Goal: Navigation & Orientation: Find specific page/section

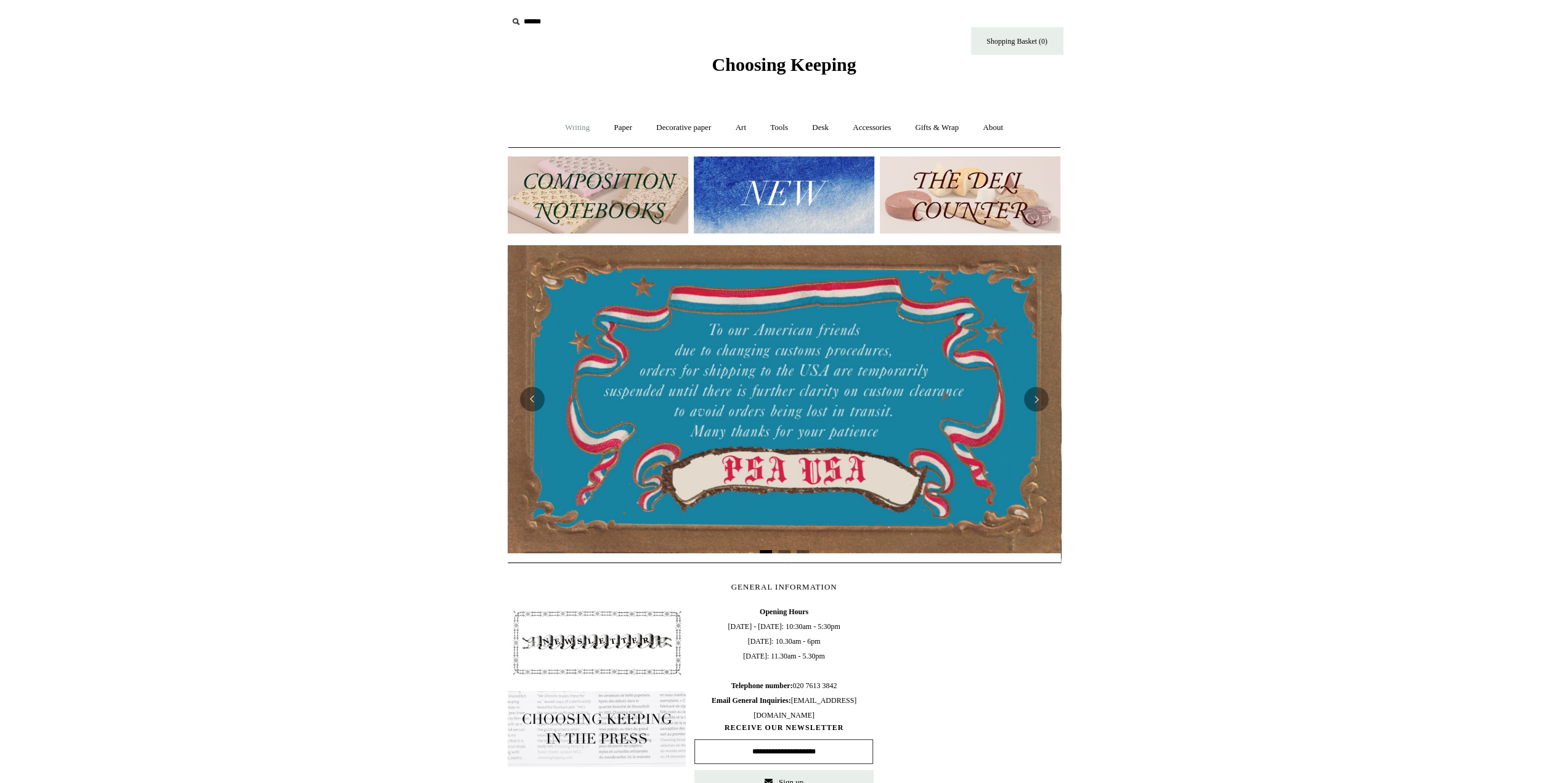
click at [566, 125] on link "Writing +" at bounding box center [577, 128] width 47 height 33
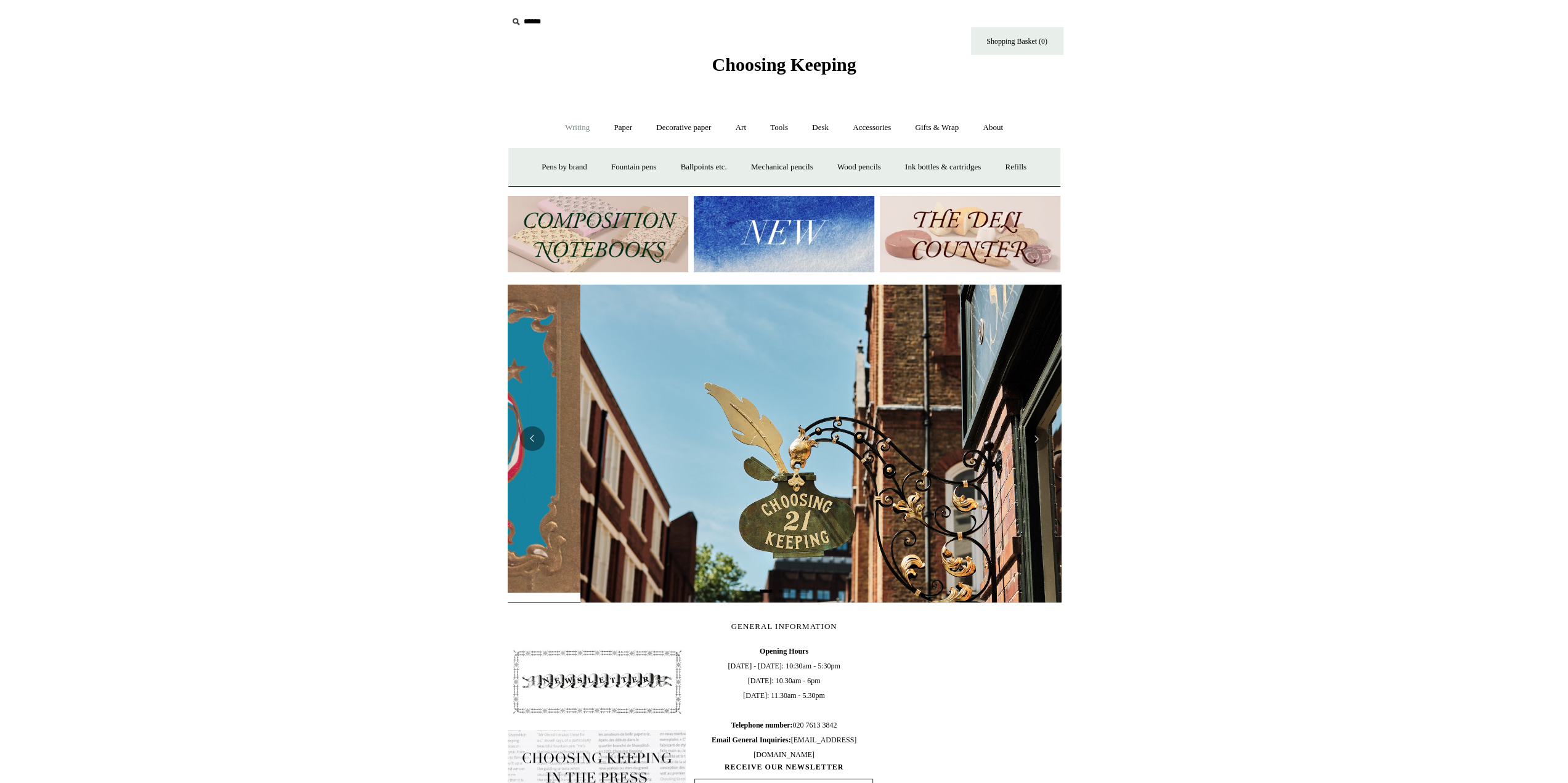
scroll to position [0, 553]
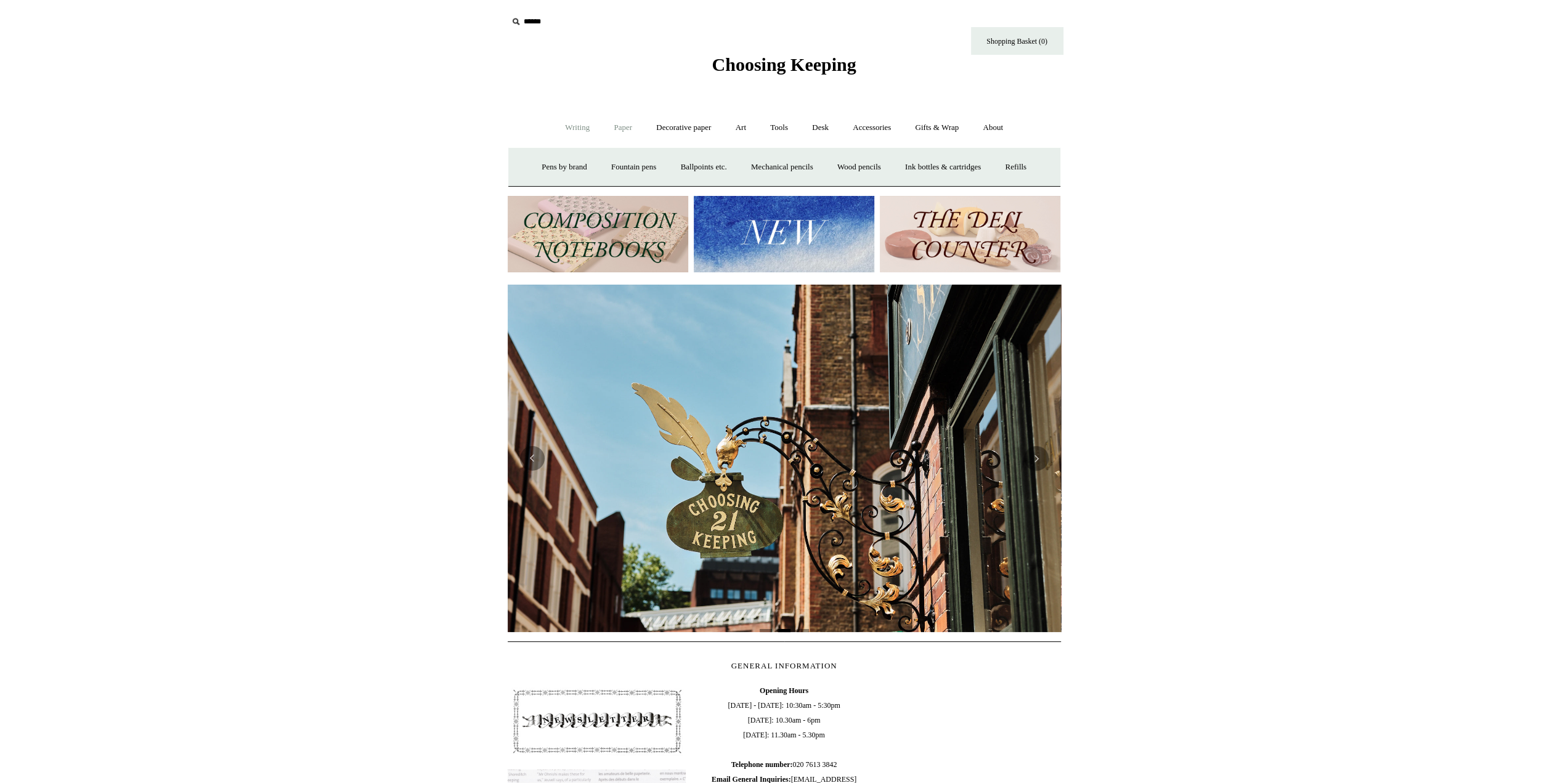
click at [608, 126] on link "Paper +" at bounding box center [623, 128] width 41 height 33
click at [697, 126] on link "Decorative paper +" at bounding box center [683, 128] width 77 height 33
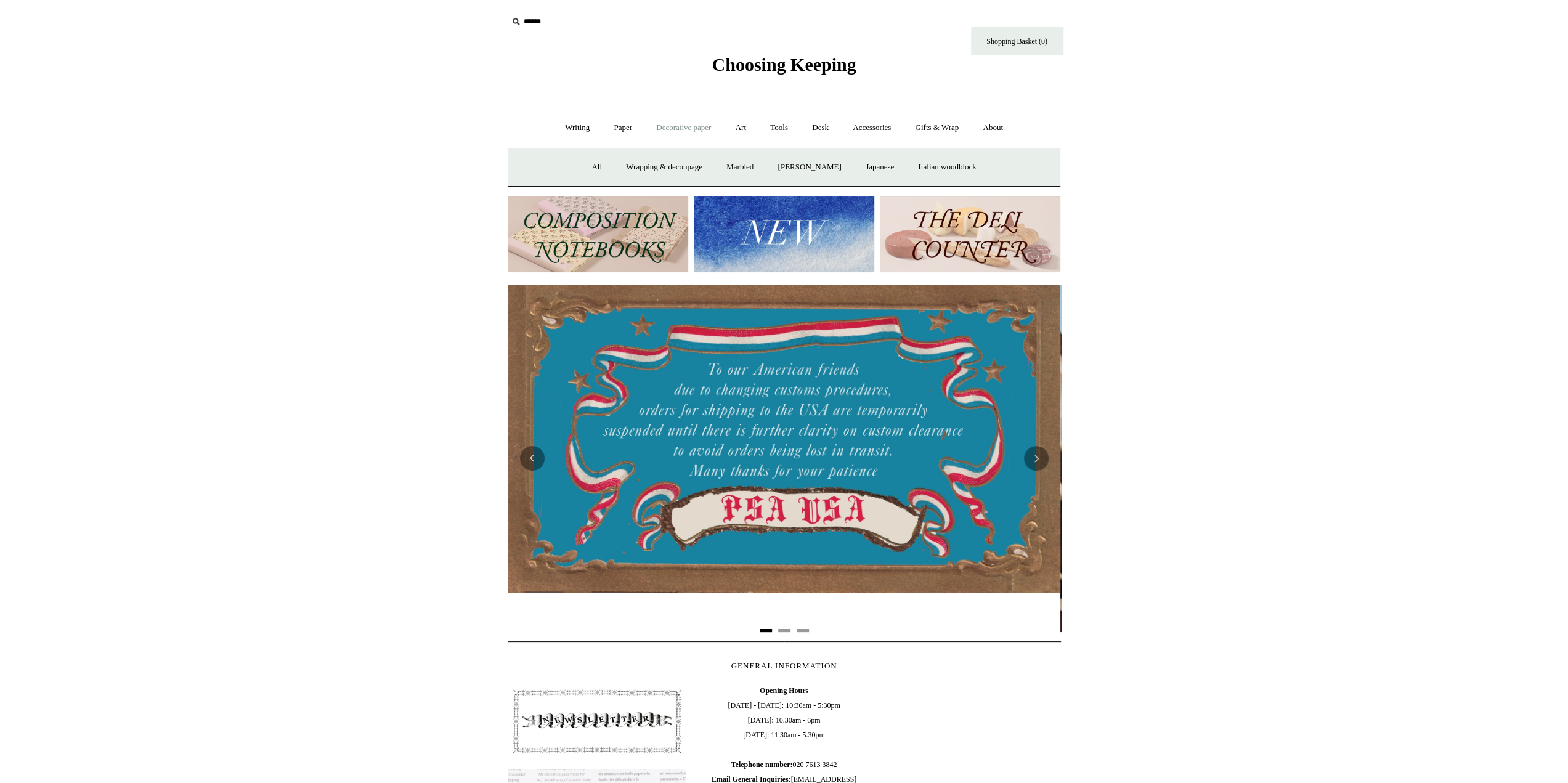
scroll to position [0, 0]
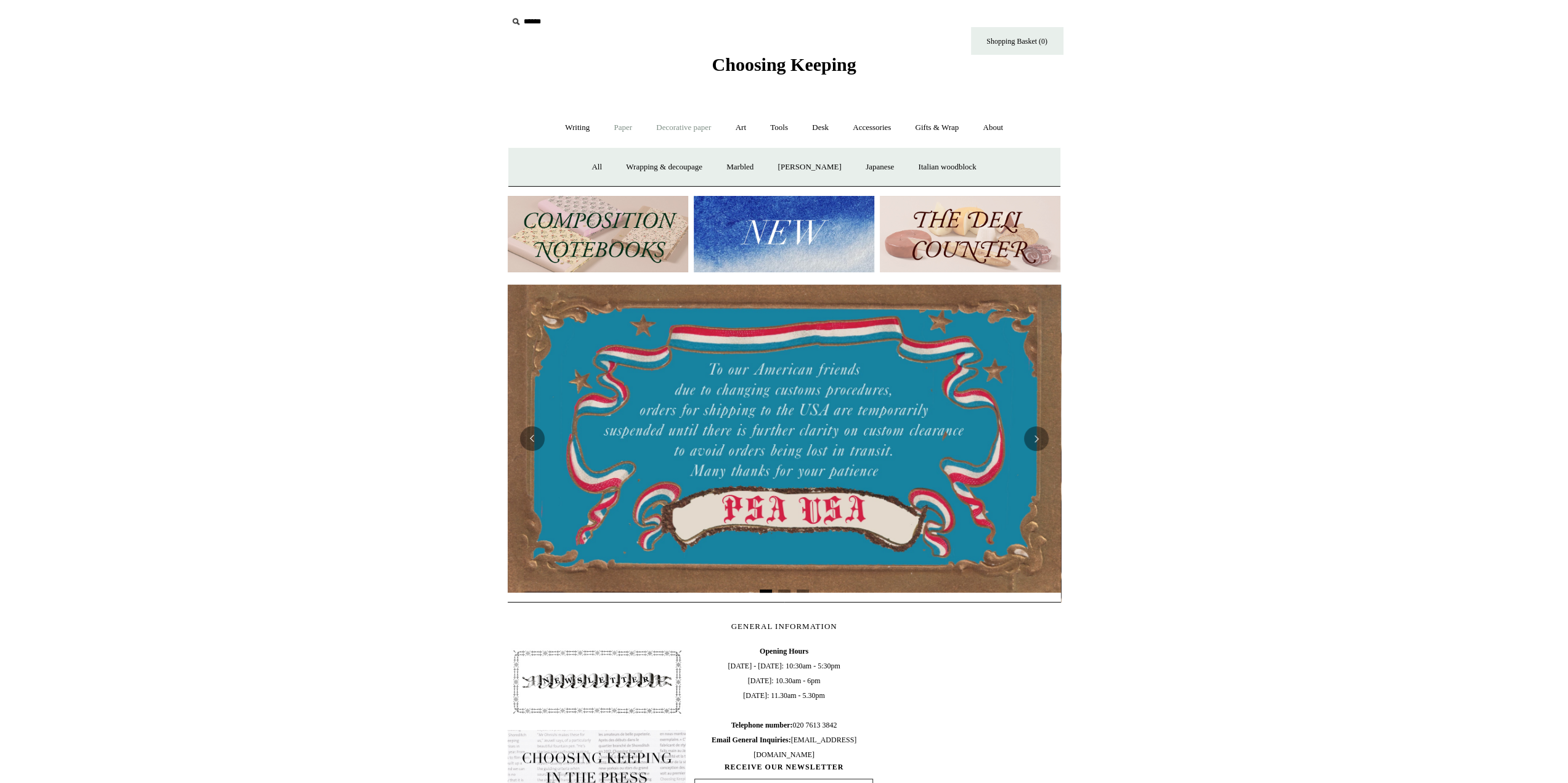
click at [629, 128] on link "Paper +" at bounding box center [623, 128] width 41 height 33
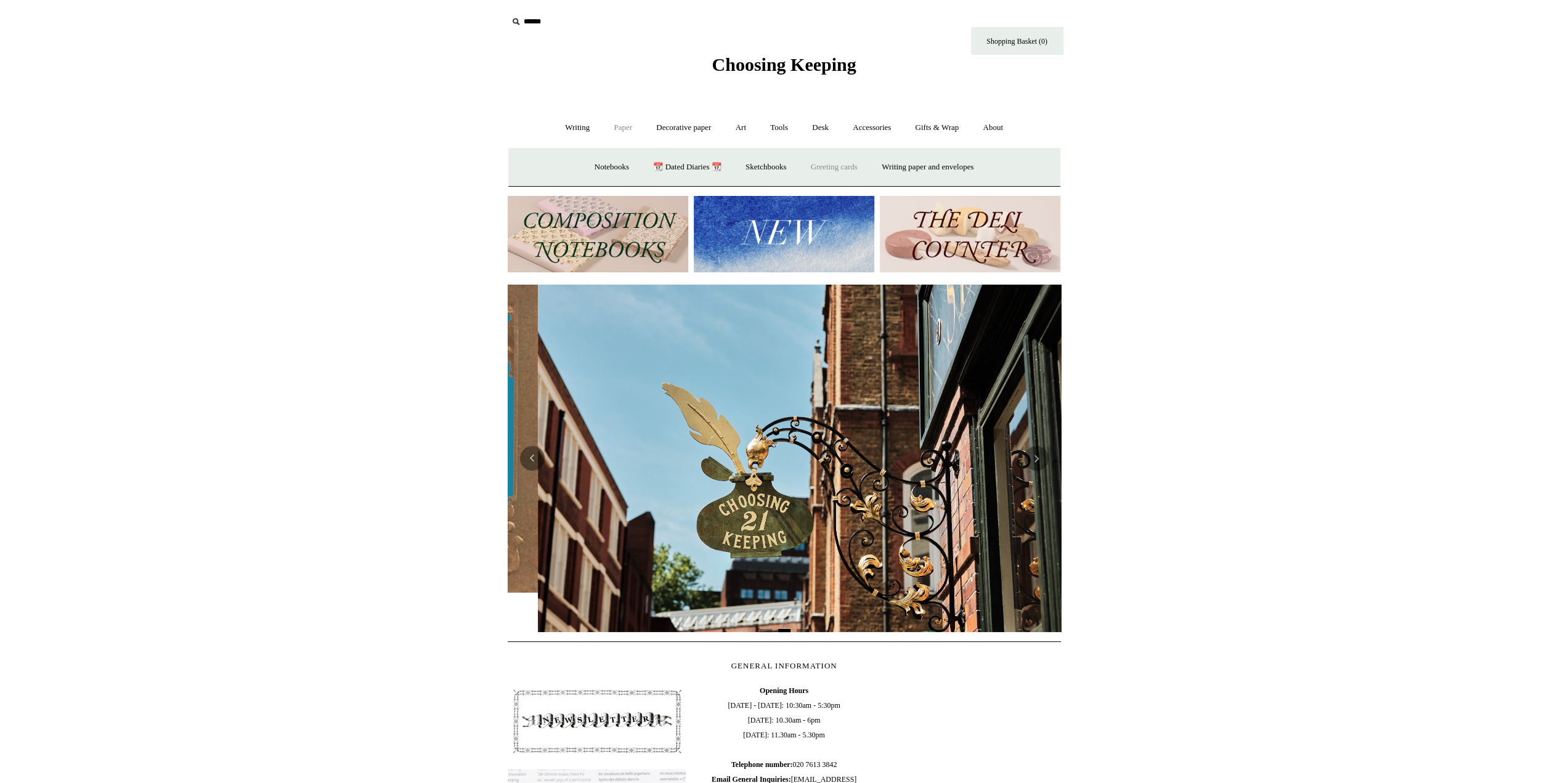
scroll to position [0, 553]
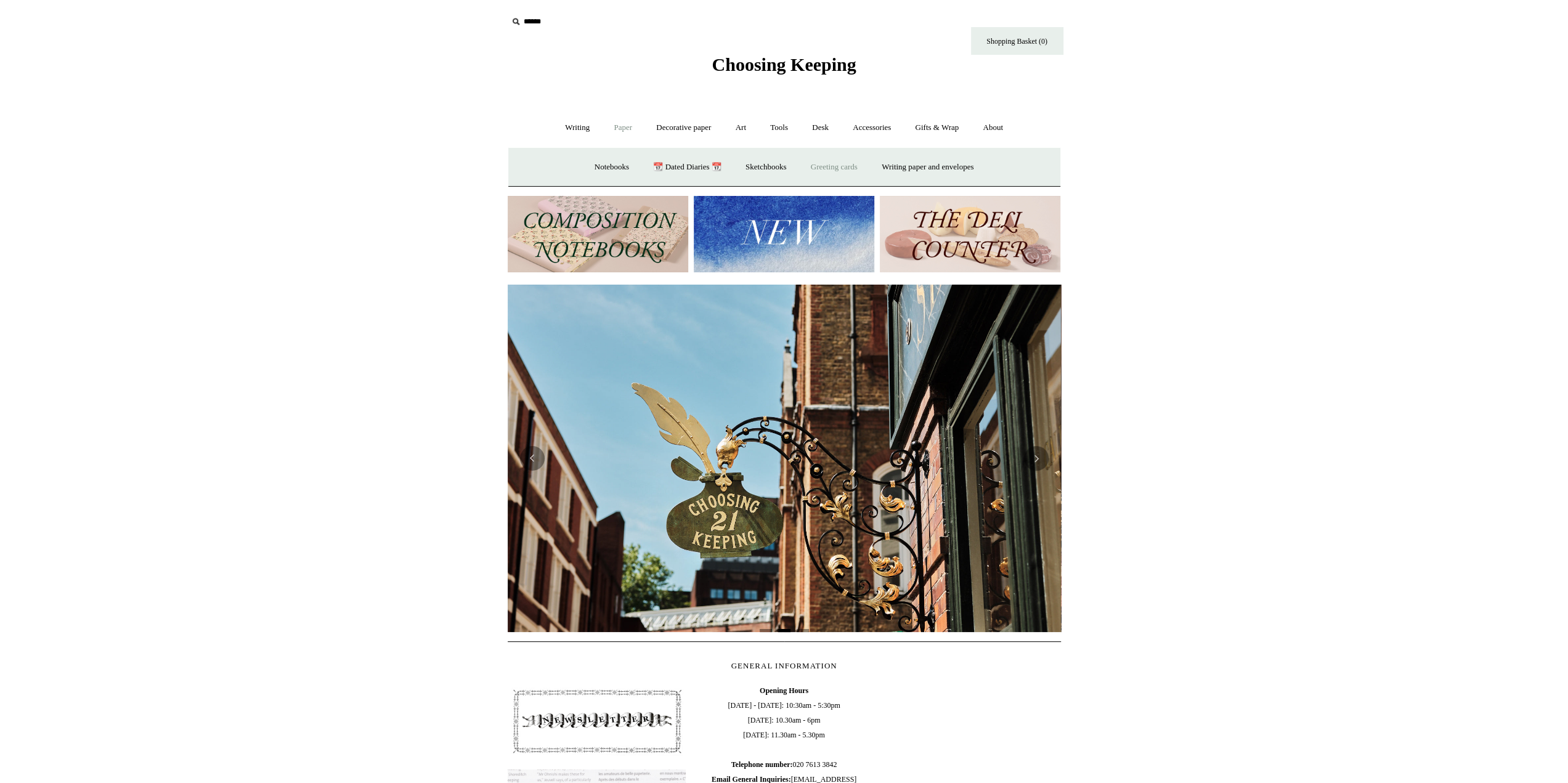
click at [836, 168] on link "Greeting cards +" at bounding box center [834, 167] width 69 height 33
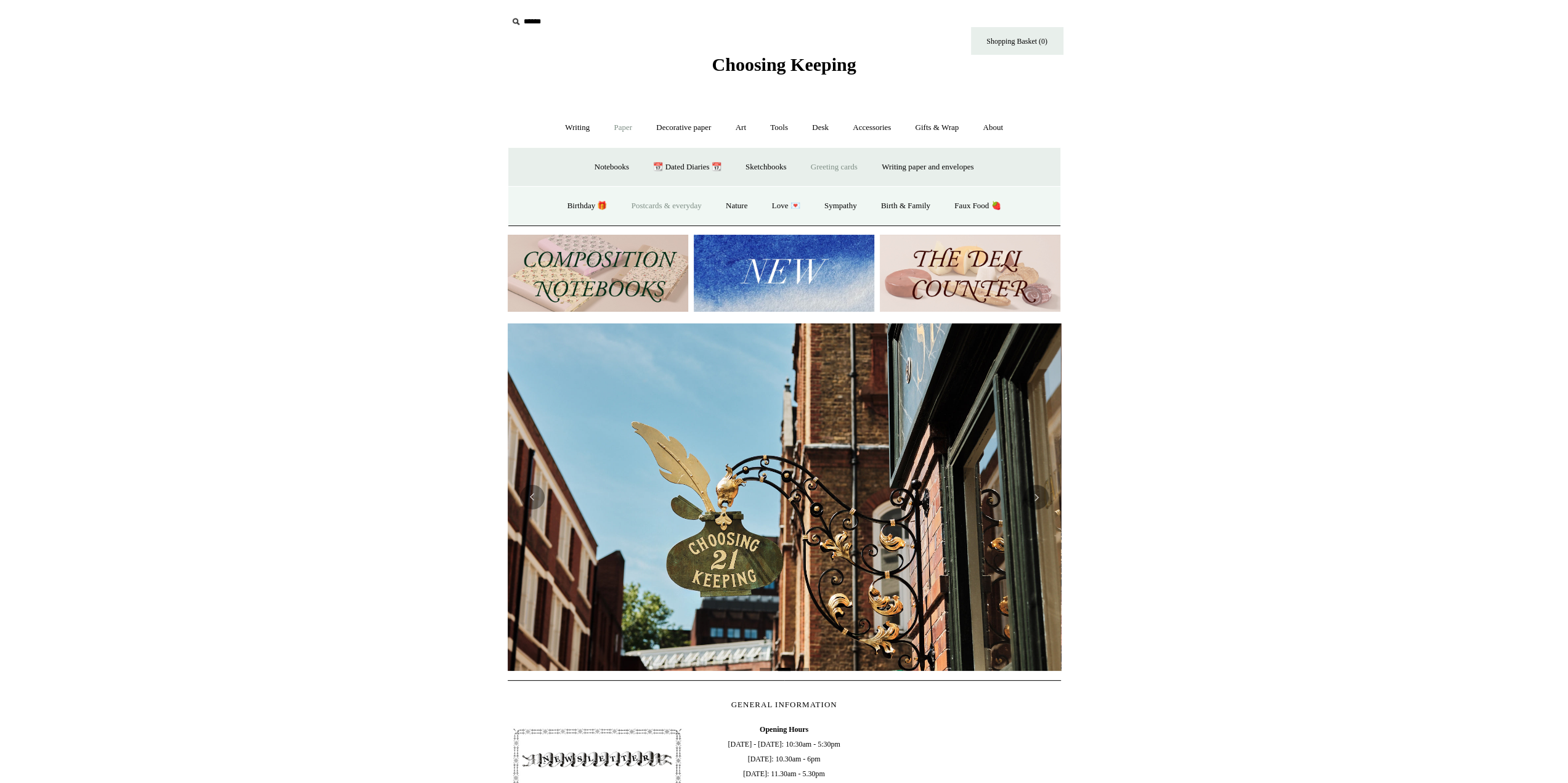
click at [655, 204] on link "Postcards & everyday" at bounding box center [667, 206] width 93 height 33
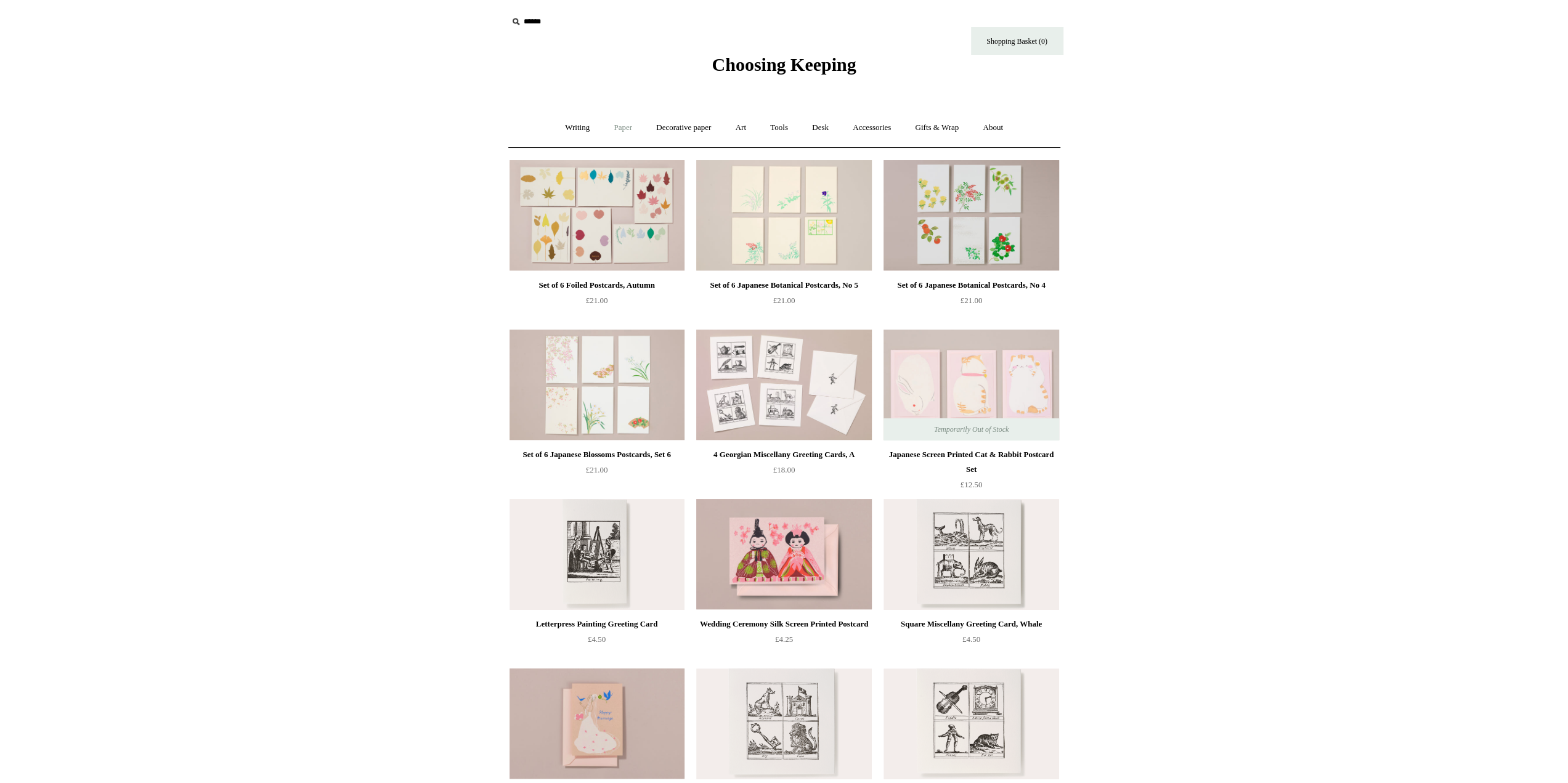
click at [605, 130] on link "Paper +" at bounding box center [623, 128] width 41 height 33
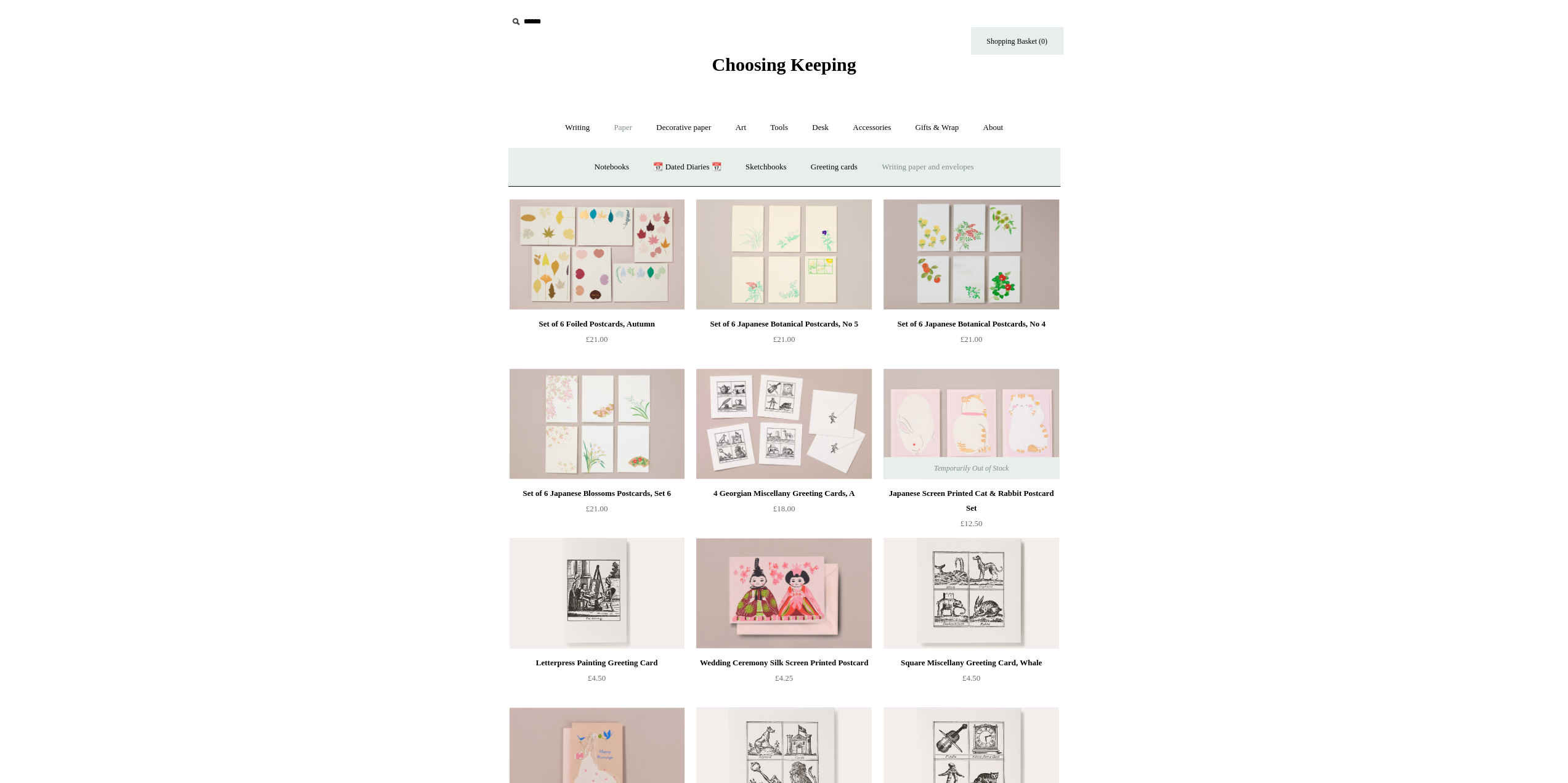
click at [901, 166] on link "Writing paper and envelopes +" at bounding box center [928, 167] width 114 height 33
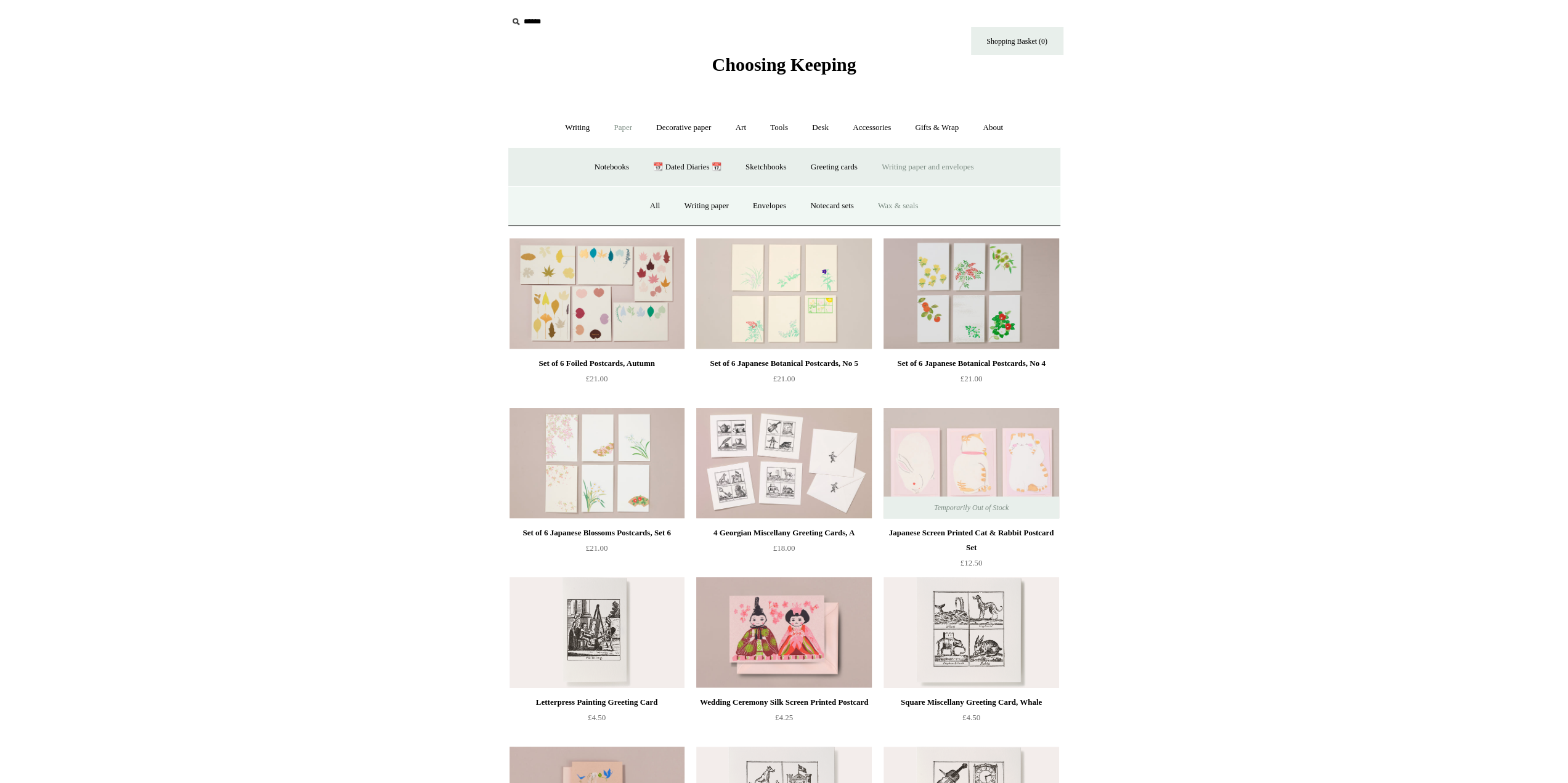
click at [891, 203] on link "Wax & seals" at bounding box center [898, 206] width 62 height 33
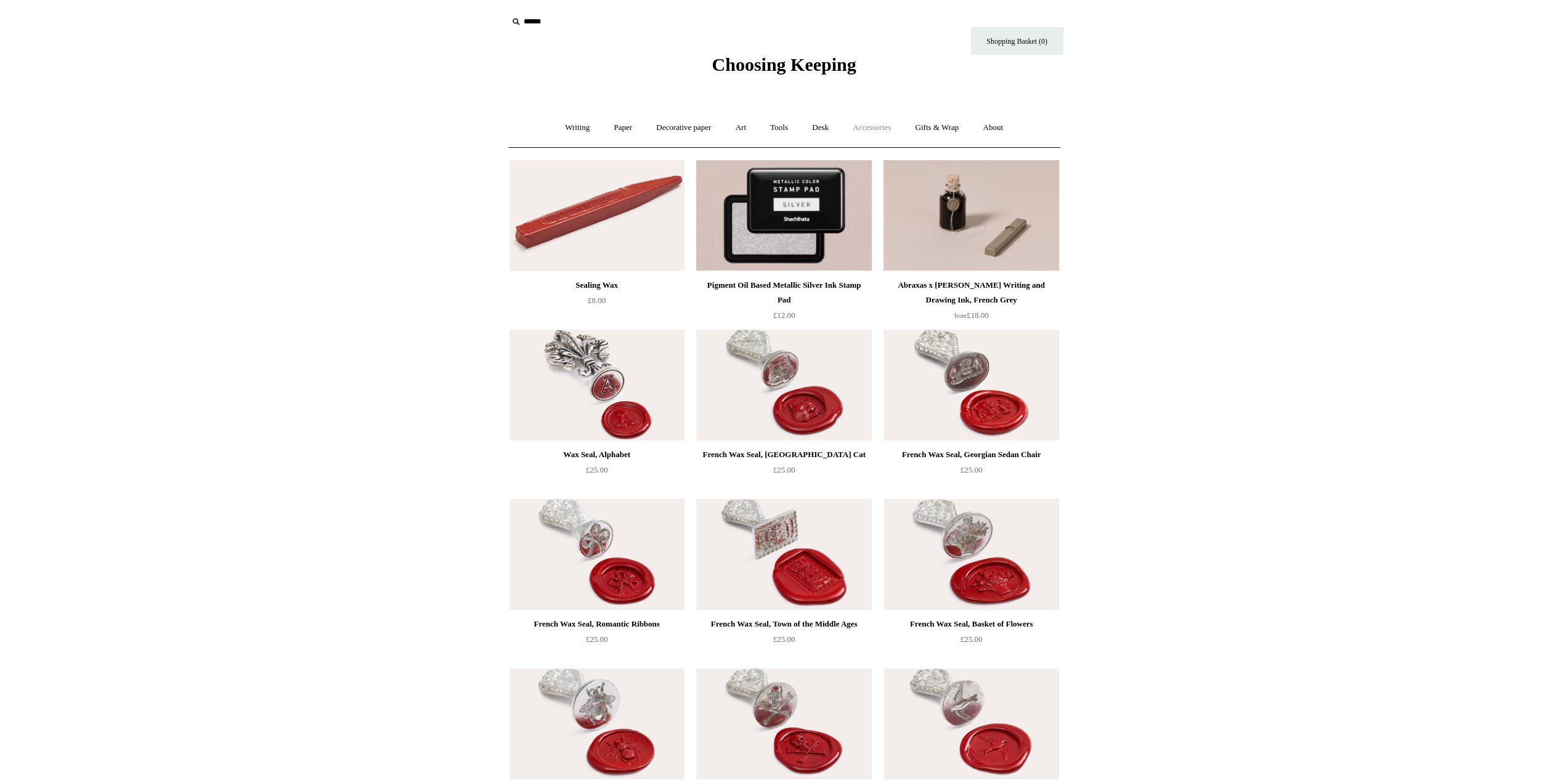
click at [891, 131] on link "Accessories +" at bounding box center [871, 128] width 60 height 33
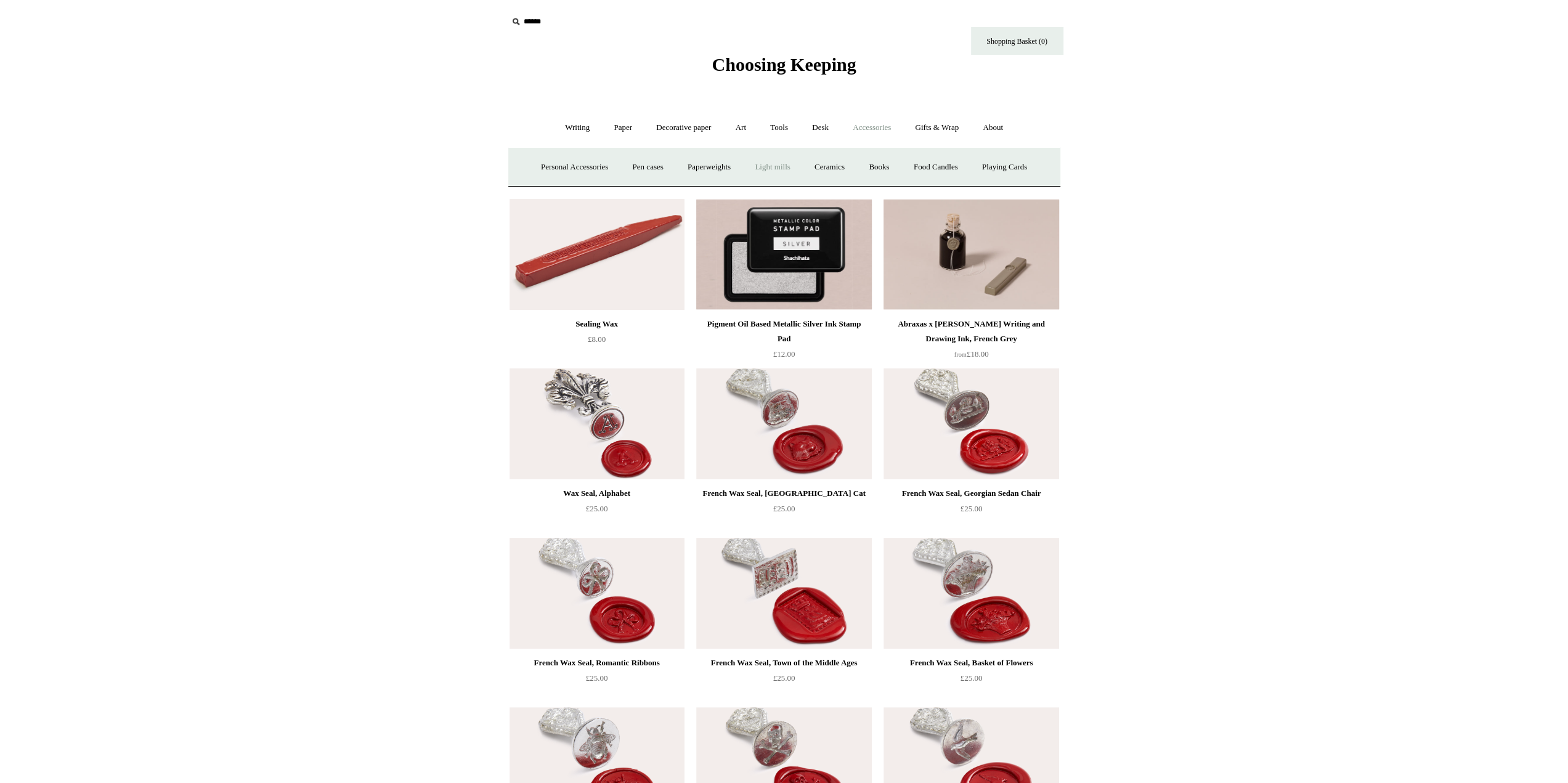
click at [775, 158] on link "Light mills" at bounding box center [772, 167] width 58 height 33
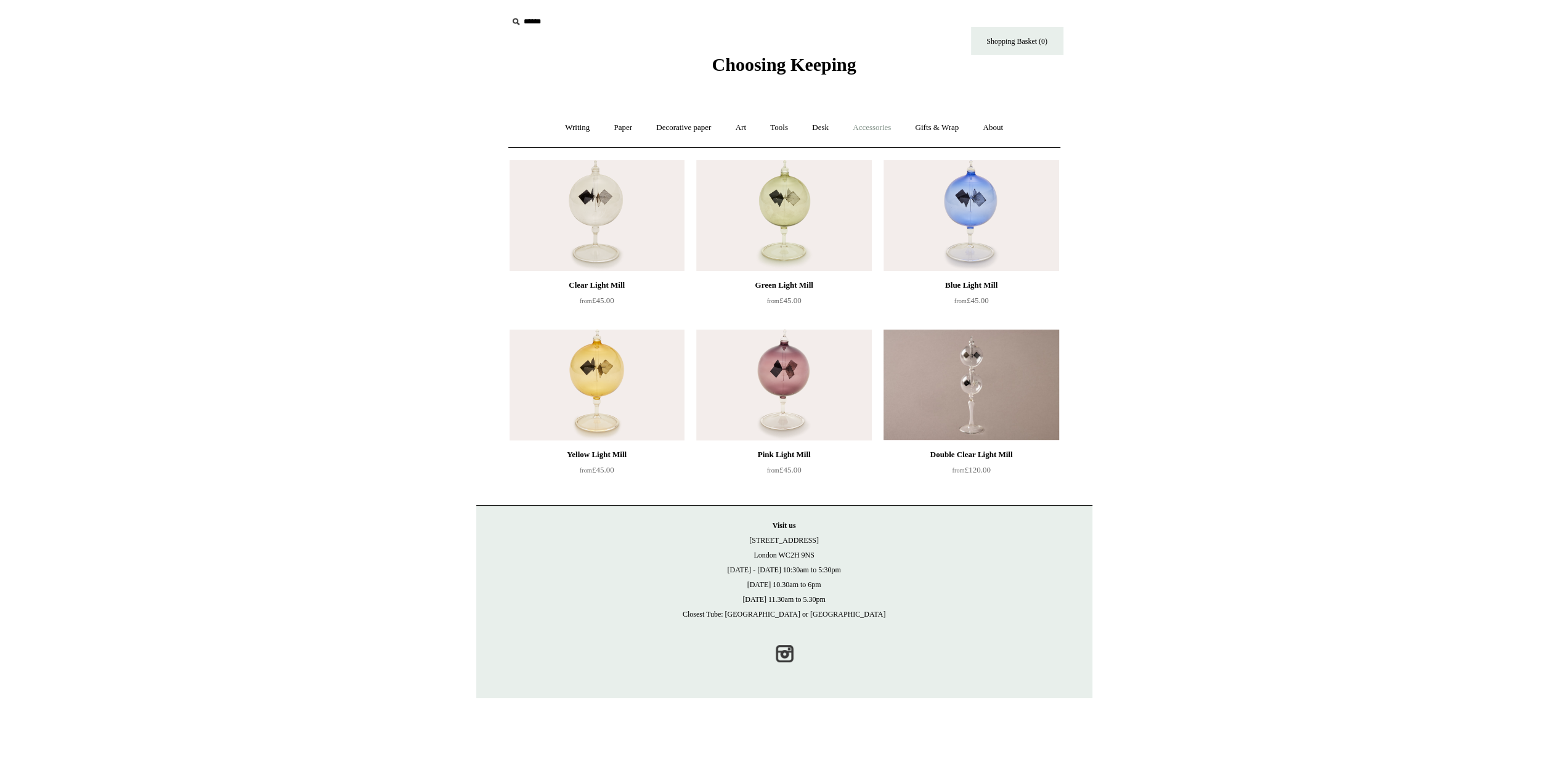
click at [868, 131] on link "Accessories +" at bounding box center [871, 128] width 60 height 33
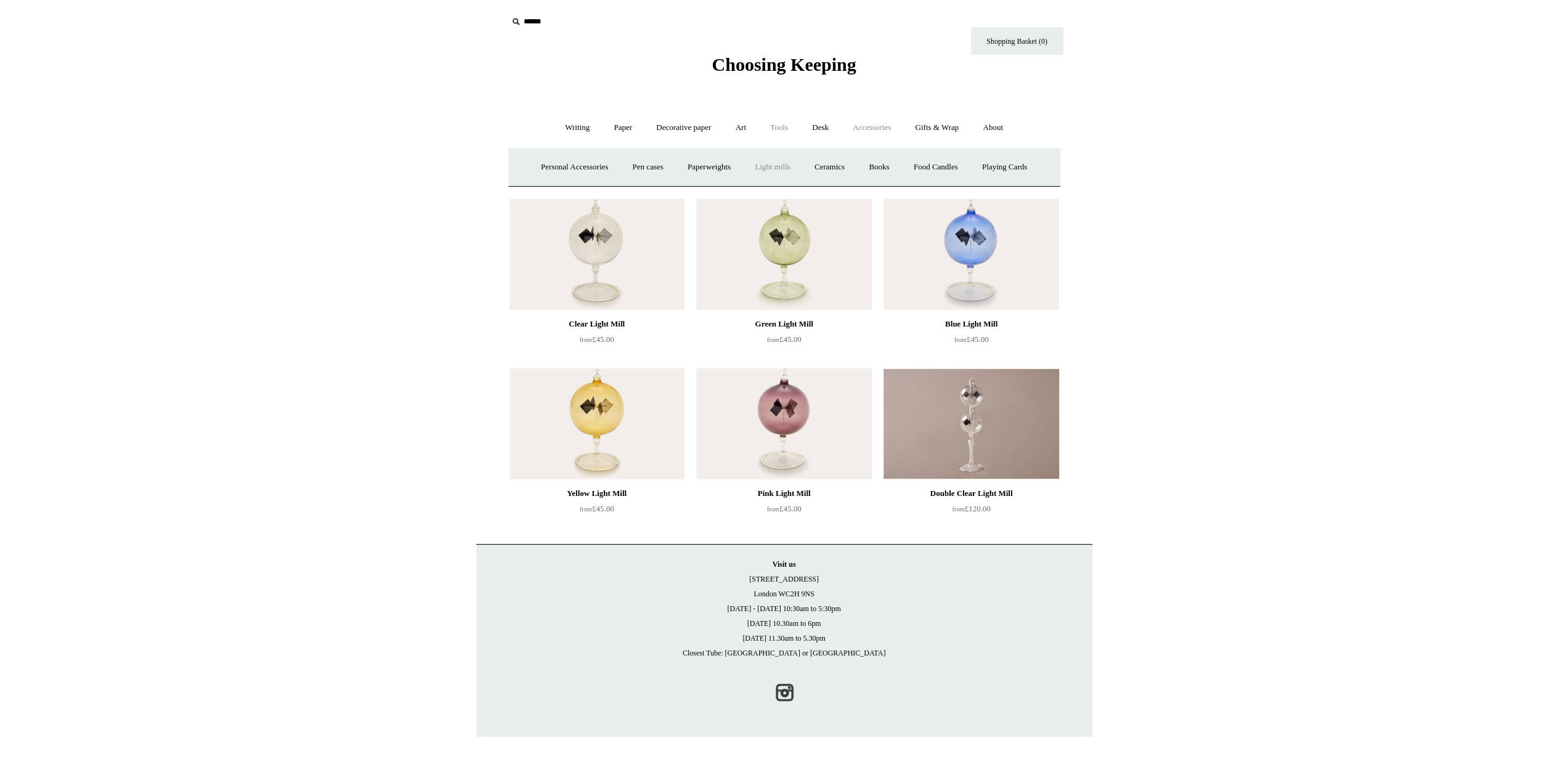
click at [767, 132] on link "Tools +" at bounding box center [779, 128] width 40 height 33
click at [737, 131] on link "Art +" at bounding box center [740, 128] width 33 height 33
click at [944, 170] on link "Wax & seals" at bounding box center [912, 167] width 62 height 33
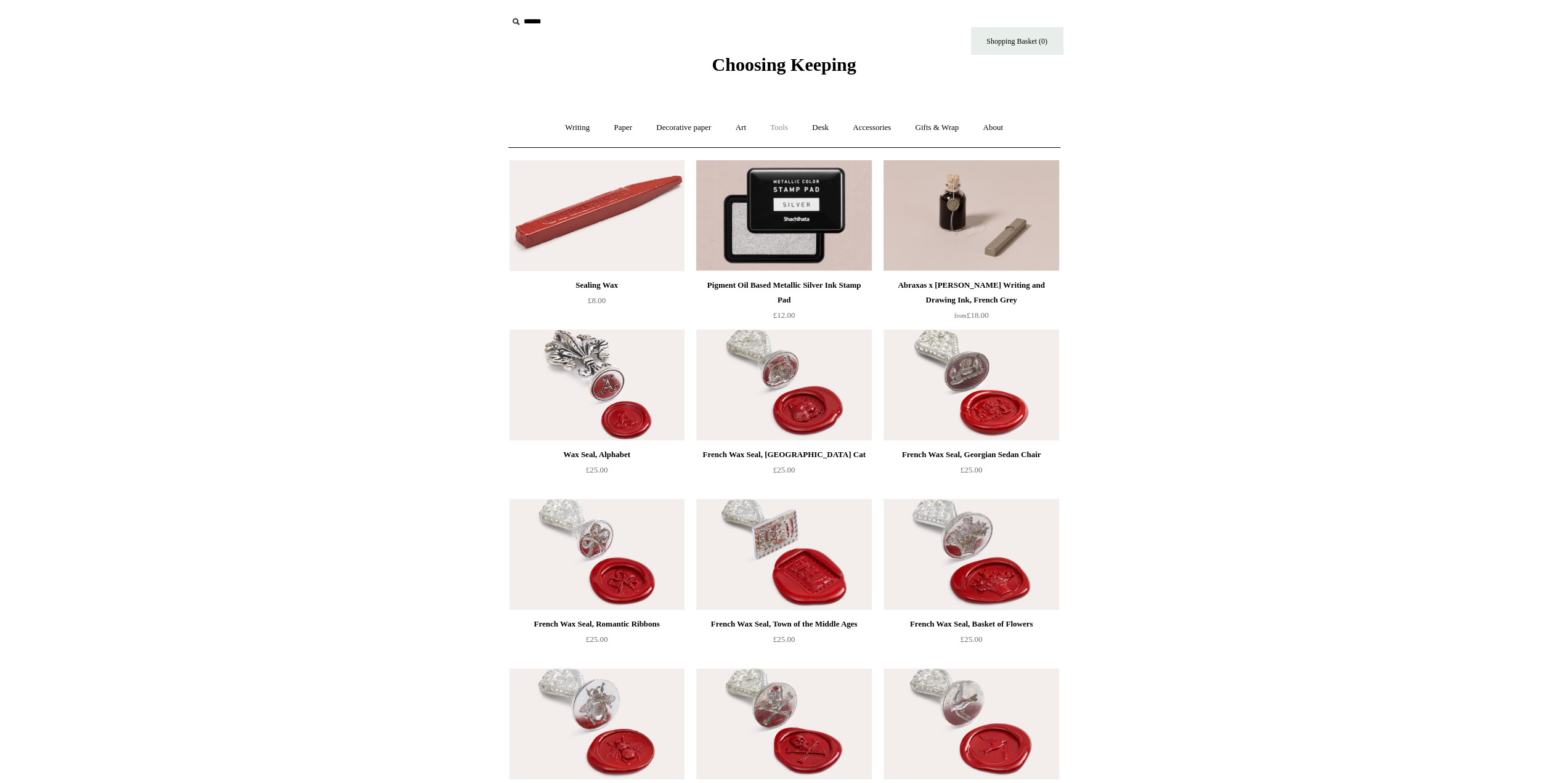
click at [775, 128] on link "Tools +" at bounding box center [779, 128] width 40 height 33
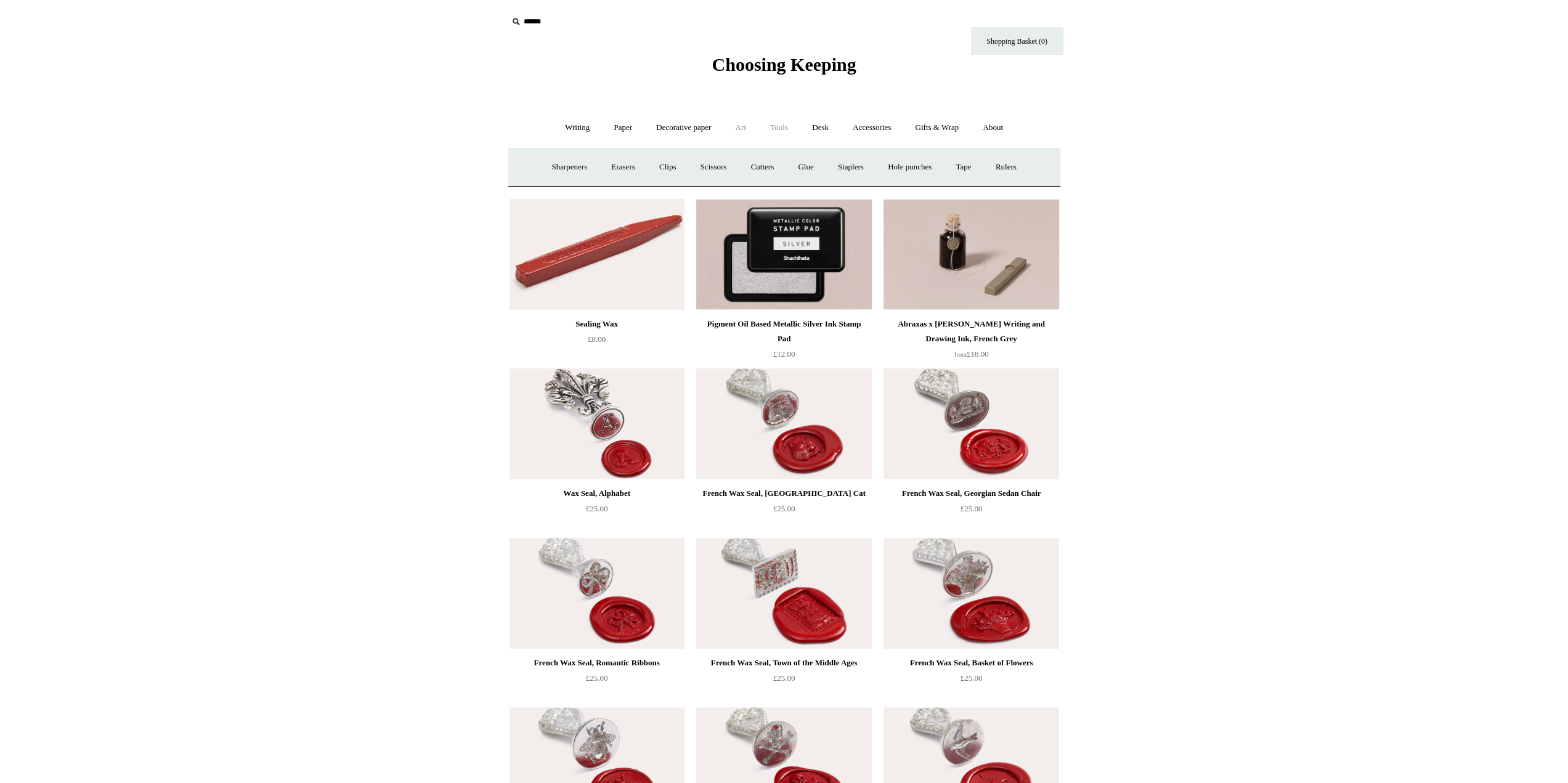
click at [726, 128] on link "Art +" at bounding box center [740, 128] width 33 height 33
click at [574, 171] on link "Watercolour & Paint" at bounding box center [559, 167] width 88 height 33
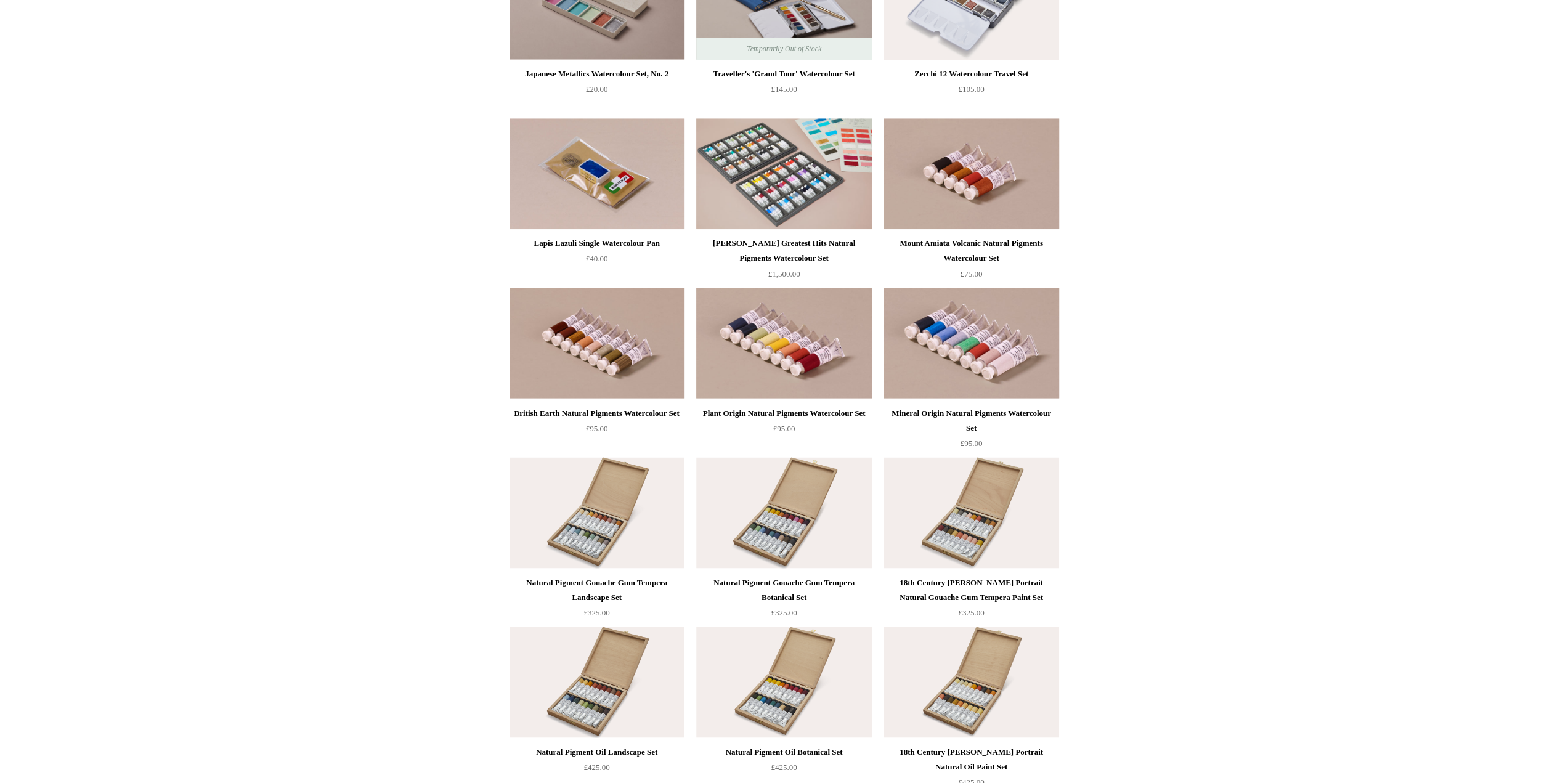
scroll to position [2156, 0]
